Goal: Task Accomplishment & Management: Complete application form

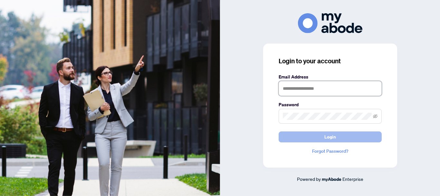
type input "**********"
click at [327, 136] on span "Login" at bounding box center [331, 137] width 12 height 10
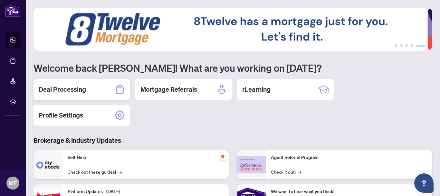
click at [94, 89] on div "Deal Processing" at bounding box center [82, 89] width 97 height 21
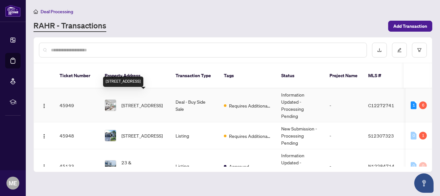
click at [131, 102] on span "1701-6 Sonic Way, Toronto, Ontario M3C 0P1, Canada" at bounding box center [142, 105] width 41 height 7
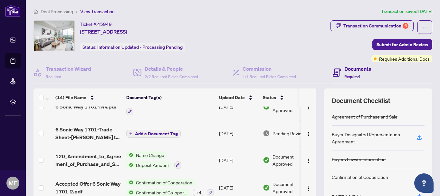
scroll to position [126, 0]
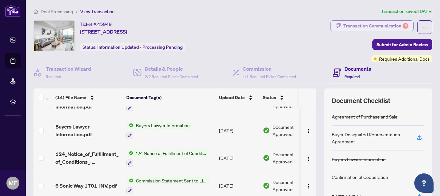
click at [403, 23] on div "6" at bounding box center [406, 26] width 6 height 6
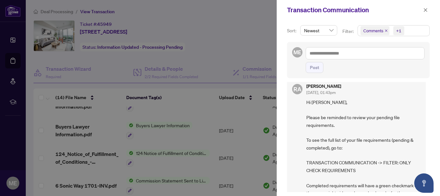
scroll to position [0, 0]
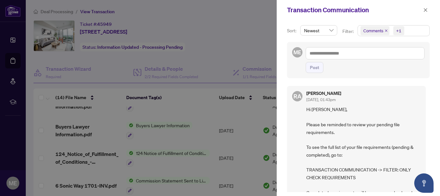
click at [229, 32] on div at bounding box center [220, 98] width 440 height 196
click at [332, 29] on span "Newest" at bounding box center [318, 30] width 29 height 10
click at [385, 31] on icon "close" at bounding box center [386, 30] width 3 height 3
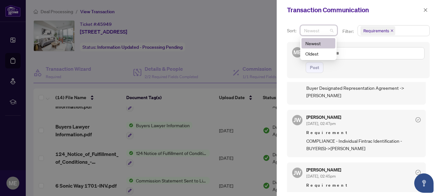
scroll to position [133, 0]
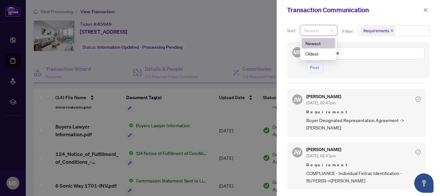
click at [247, 45] on div at bounding box center [220, 98] width 440 height 196
click at [425, 11] on icon "close" at bounding box center [426, 10] width 5 height 5
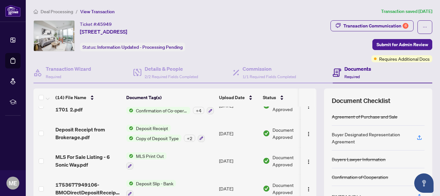
scroll to position [84, 0]
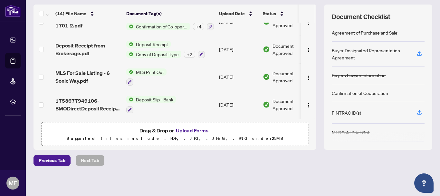
click at [184, 130] on button "Upload Forms" at bounding box center [192, 130] width 36 height 8
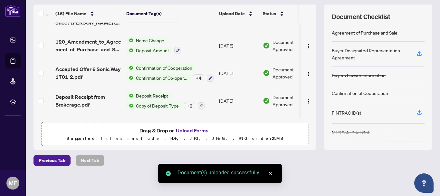
scroll to position [339, 0]
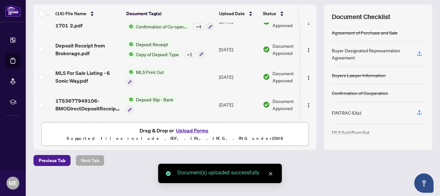
click at [205, 129] on button "Upload Forms" at bounding box center [192, 130] width 36 height 8
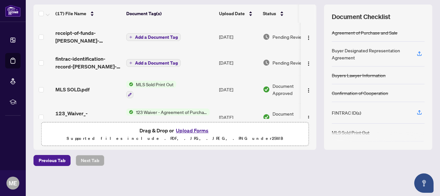
scroll to position [0, 0]
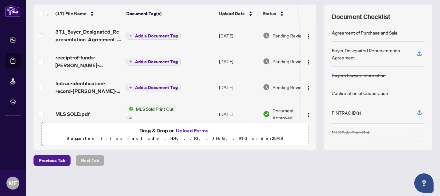
click at [151, 35] on span "Add a Document Tag" at bounding box center [156, 36] width 43 height 5
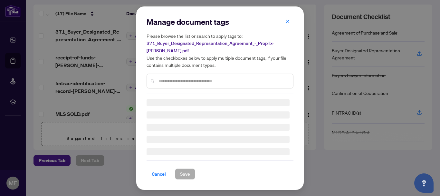
click at [174, 75] on div "Manage document tags Please browse the list or search to apply tags to: 371_Buy…" at bounding box center [220, 55] width 147 height 77
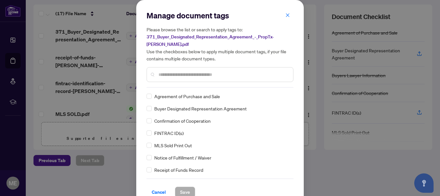
click at [176, 71] on input "text" at bounding box center [224, 74] width 130 height 7
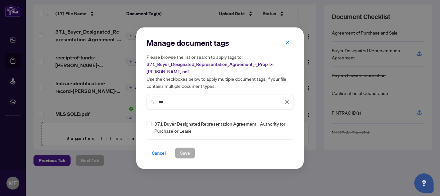
type input "***"
click at [186, 148] on span "Save" at bounding box center [185, 153] width 10 height 10
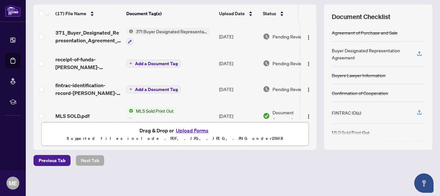
click at [162, 63] on span "Add a Document Tag" at bounding box center [156, 63] width 43 height 5
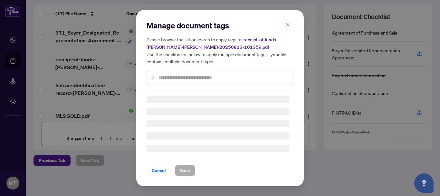
click at [167, 78] on div "Manage document tags Please browse the list or search to apply tags to: receipt…" at bounding box center [220, 55] width 147 height 70
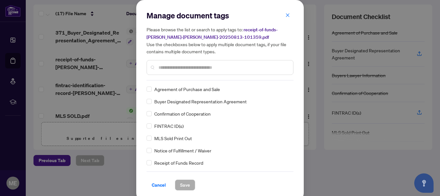
click at [167, 68] on input "text" at bounding box center [224, 67] width 130 height 7
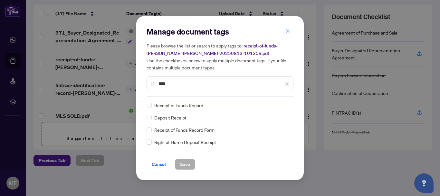
type input "****"
click at [183, 165] on span "Save" at bounding box center [185, 164] width 10 height 10
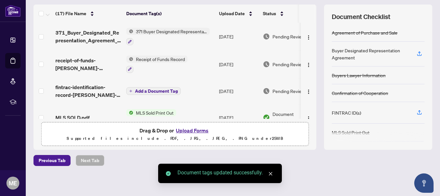
click at [178, 87] on button "Add a Document Tag" at bounding box center [153, 91] width 54 height 8
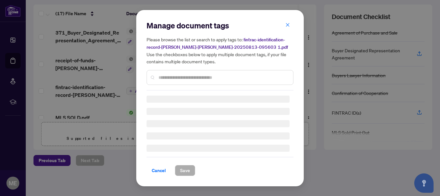
click at [180, 78] on div "Manage document tags Please browse the list or search to apply tags to: fintrac…" at bounding box center [220, 55] width 147 height 70
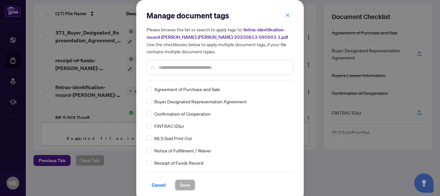
click at [182, 70] on input "text" at bounding box center [224, 67] width 130 height 7
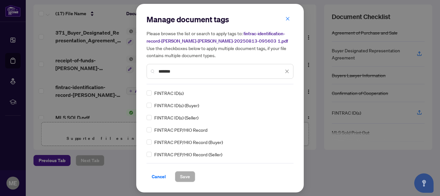
type input "*******"
click at [192, 178] on button "Save" at bounding box center [185, 176] width 20 height 11
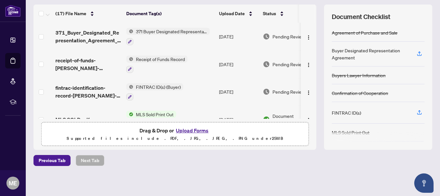
scroll to position [32, 0]
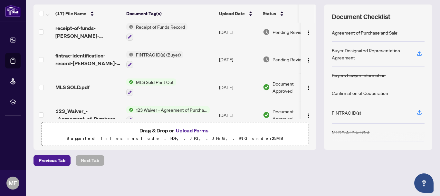
click at [183, 131] on button "Upload Forms" at bounding box center [192, 130] width 36 height 8
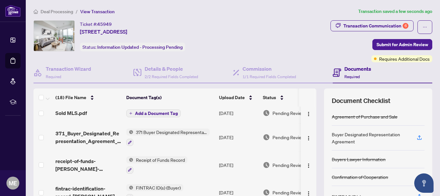
scroll to position [0, 0]
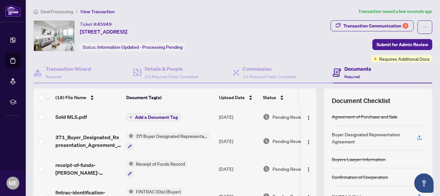
click at [150, 118] on span "Add a Document Tag" at bounding box center [156, 117] width 43 height 5
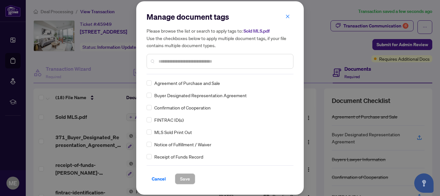
click at [183, 54] on div at bounding box center [220, 61] width 147 height 15
click at [182, 63] on input "text" at bounding box center [224, 61] width 130 height 7
click at [152, 132] on div "MLS Sold Print Out" at bounding box center [218, 131] width 143 height 7
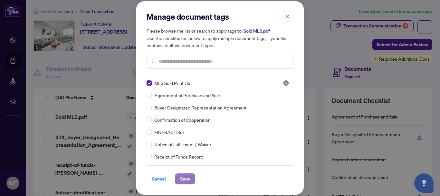
click at [182, 177] on span "Save" at bounding box center [185, 178] width 10 height 10
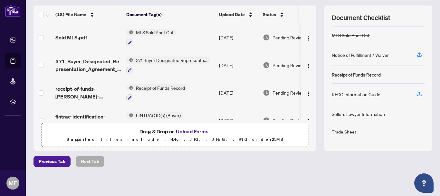
scroll to position [84, 0]
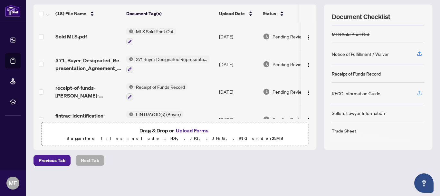
click at [417, 94] on icon "button" at bounding box center [419, 94] width 5 height 2
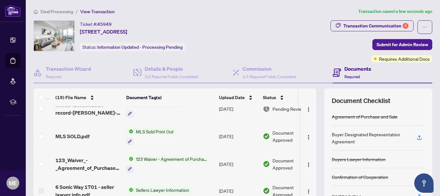
scroll to position [129, 0]
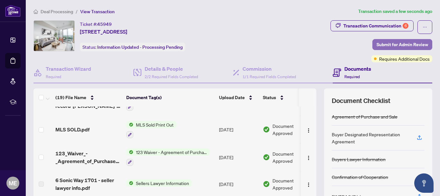
click at [403, 44] on span "Submit for Admin Review" at bounding box center [403, 44] width 52 height 10
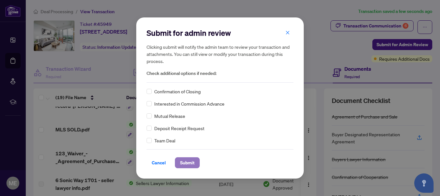
click at [191, 167] on span "Submit" at bounding box center [187, 162] width 15 height 10
